Goal: Transaction & Acquisition: Purchase product/service

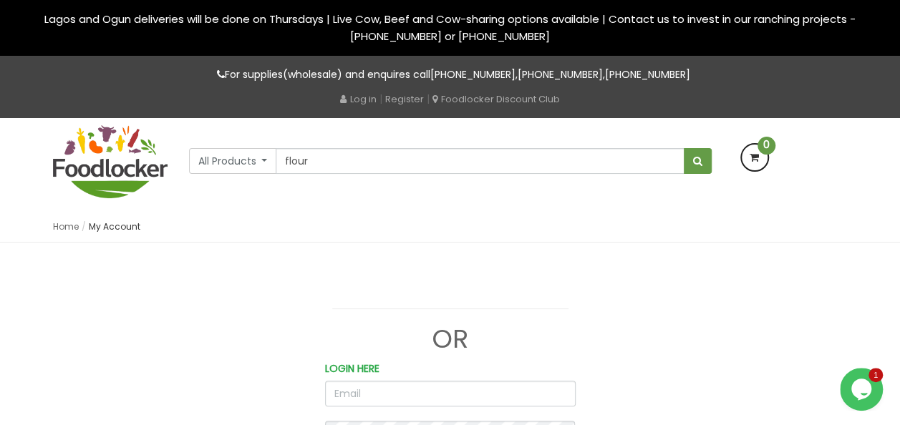
type input "flour"
click at [684, 148] on button "submit" at bounding box center [698, 161] width 28 height 26
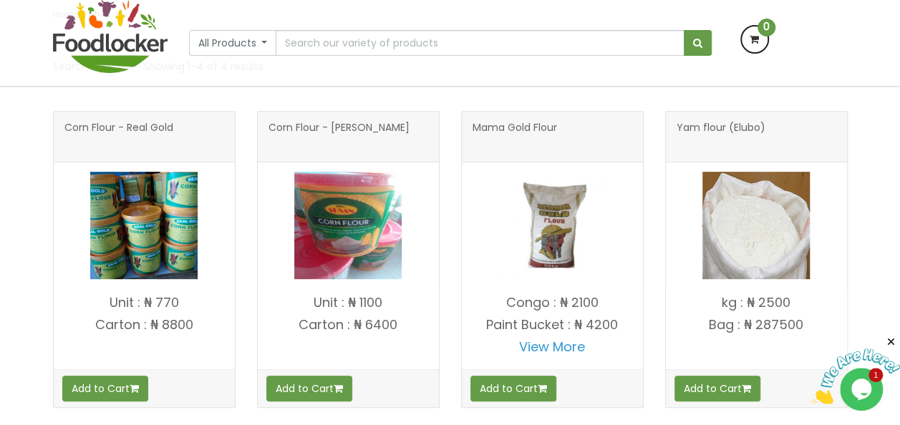
scroll to position [229, 0]
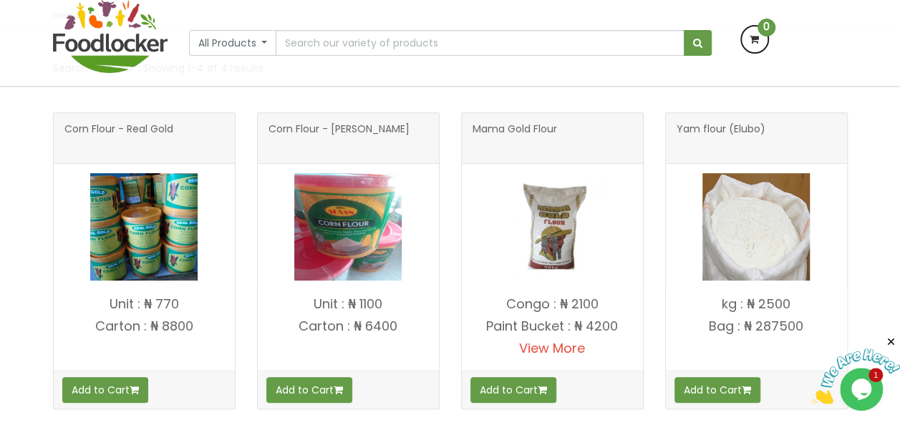
click at [559, 352] on link "View More" at bounding box center [552, 348] width 66 height 18
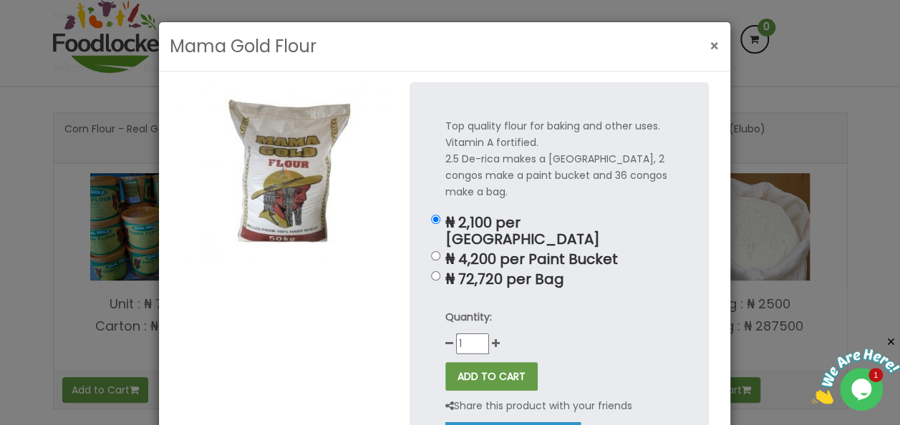
click at [710, 49] on span "×" at bounding box center [715, 46] width 10 height 21
